Goal: Complete application form

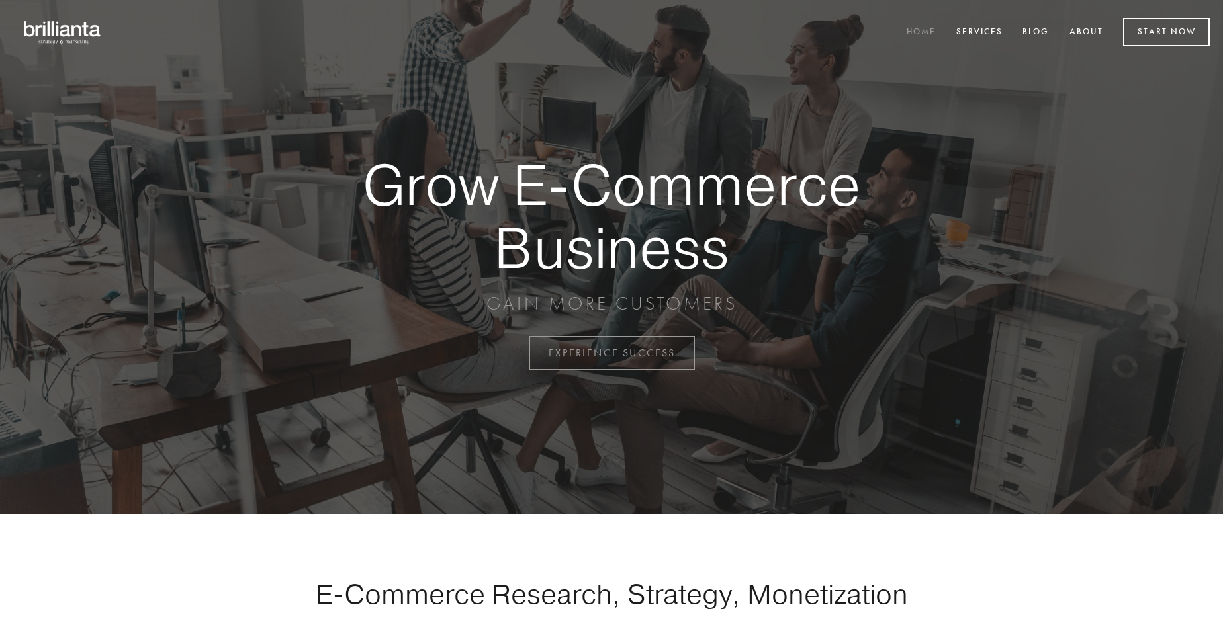
scroll to position [3469, 0]
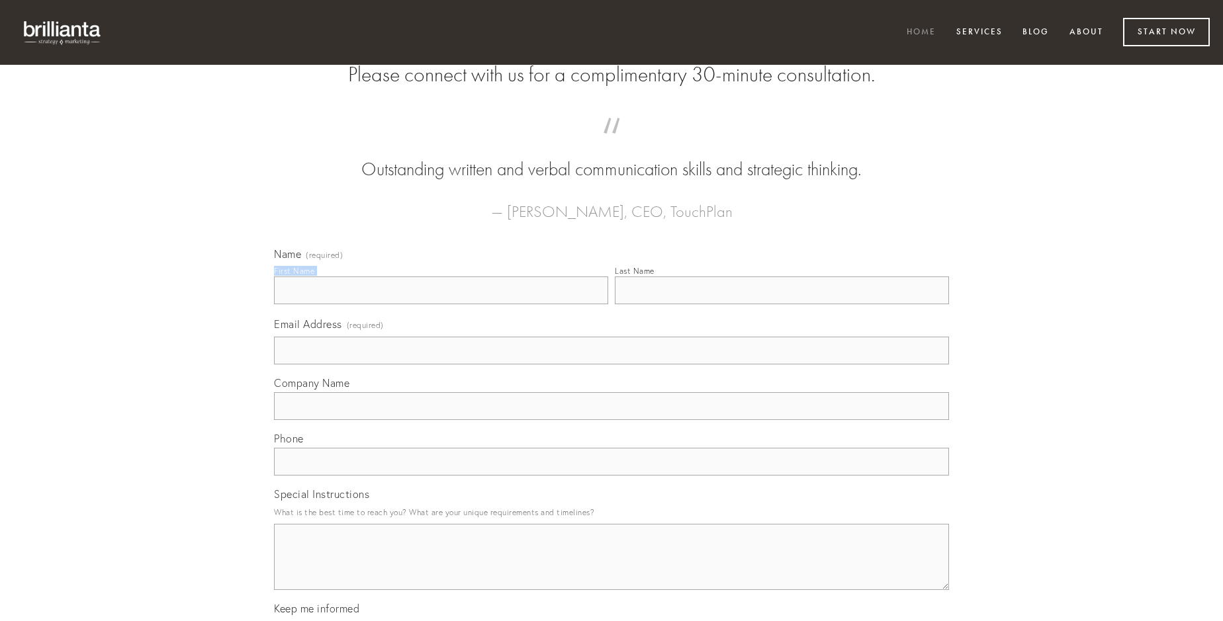
type input "[PERSON_NAME]"
click at [782, 304] on input "Last Name" at bounding box center [782, 291] width 334 height 28
type input "[PERSON_NAME]"
click at [612, 365] on input "Email Address (required)" at bounding box center [611, 351] width 675 height 28
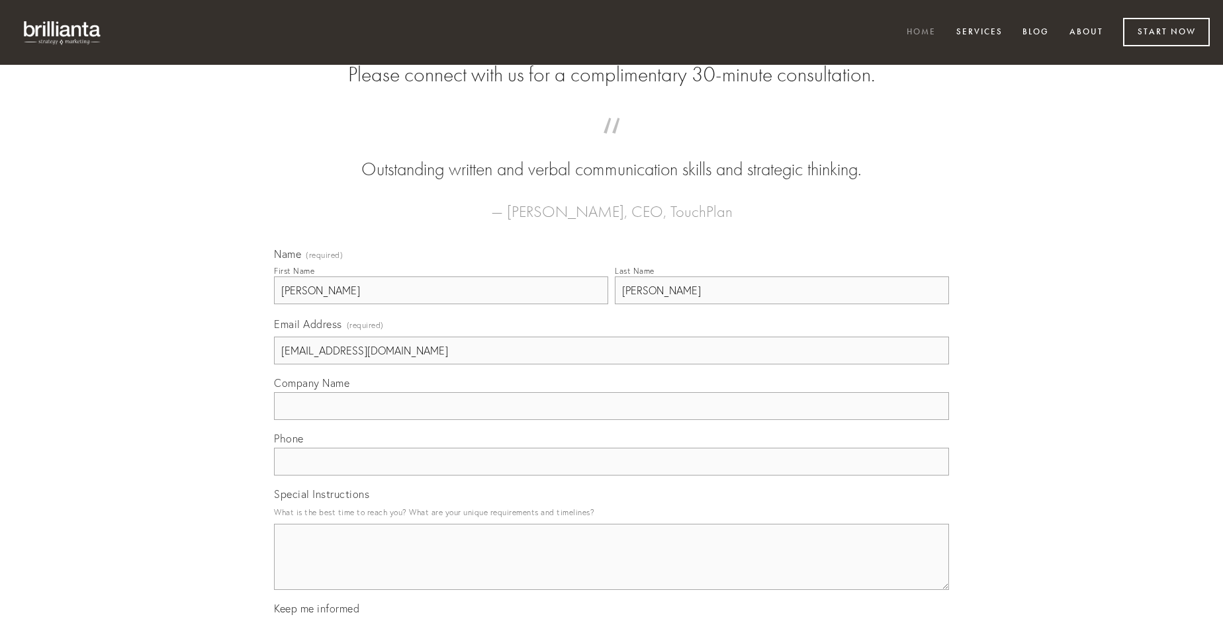
type input "[EMAIL_ADDRESS][DOMAIN_NAME]"
click at [612, 420] on input "Company Name" at bounding box center [611, 406] width 675 height 28
type input "arca"
click at [612, 476] on input "text" at bounding box center [611, 462] width 675 height 28
click at [612, 569] on textarea "Special Instructions" at bounding box center [611, 557] width 675 height 66
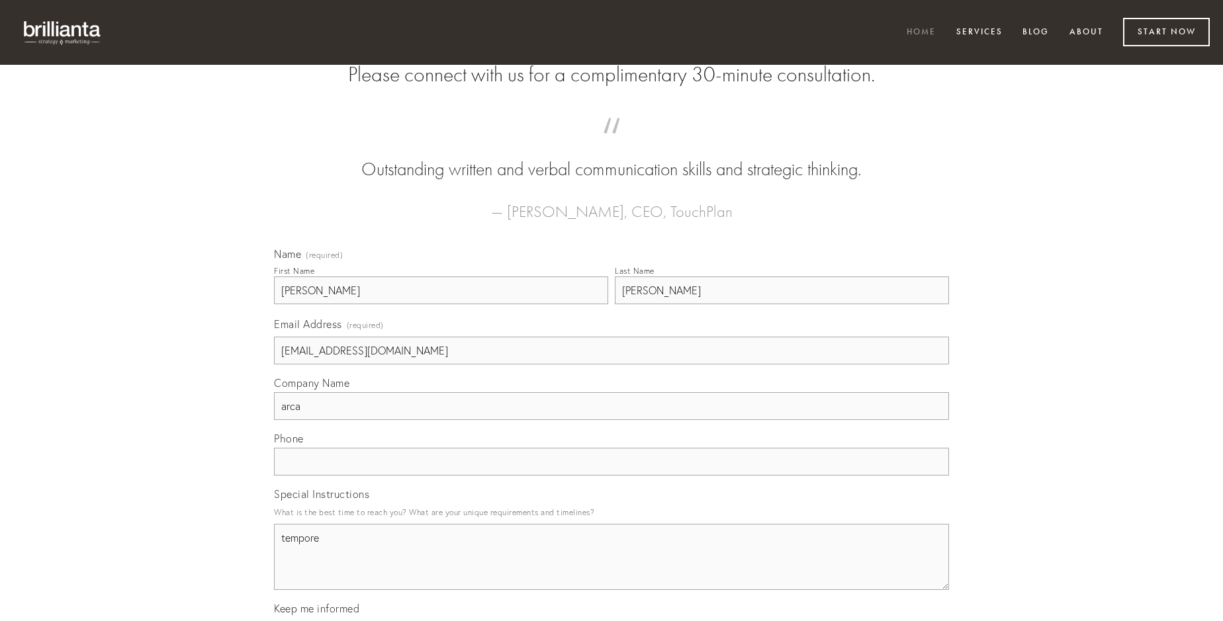
type textarea "tempore"
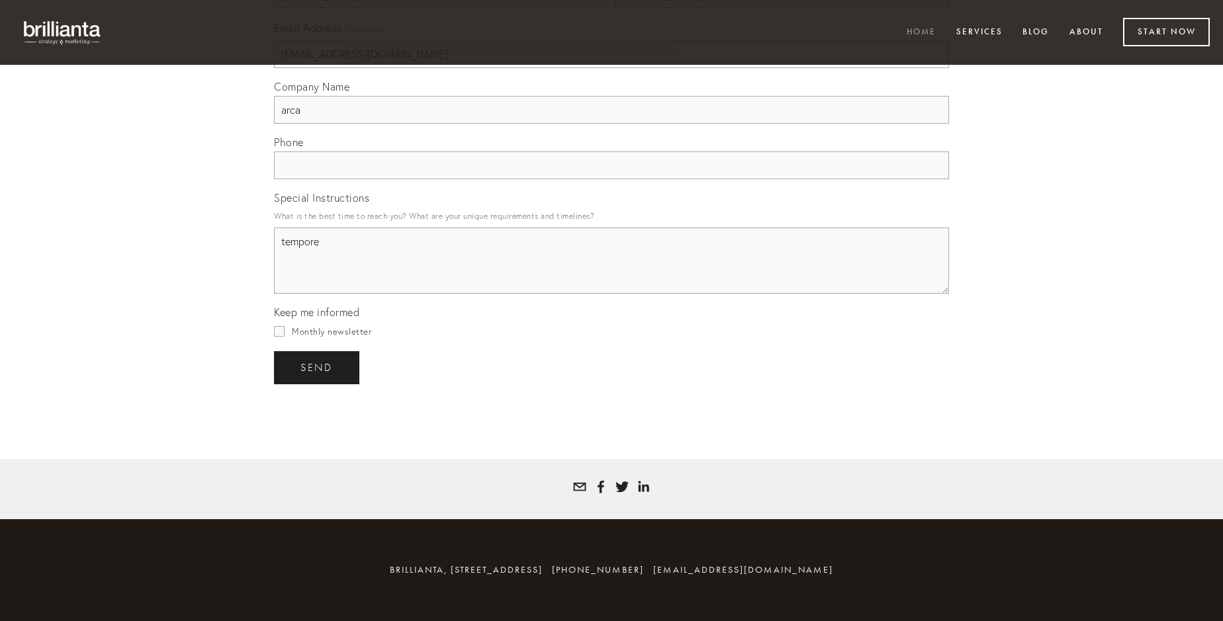
click at [318, 367] on span "send" at bounding box center [316, 368] width 32 height 12
